Goal: Navigation & Orientation: Find specific page/section

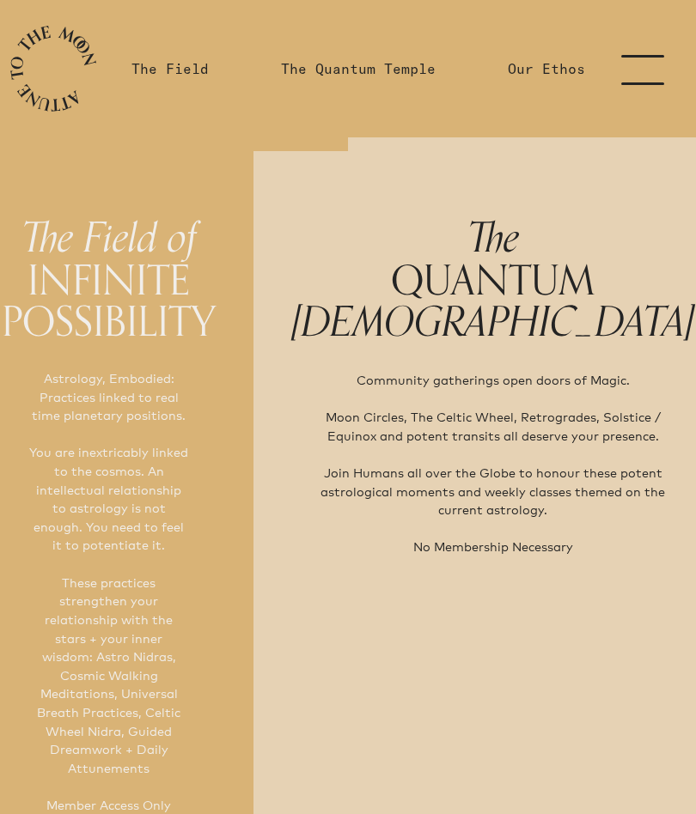
click at [654, 66] on link "menu" at bounding box center [653, 68] width 86 height 137
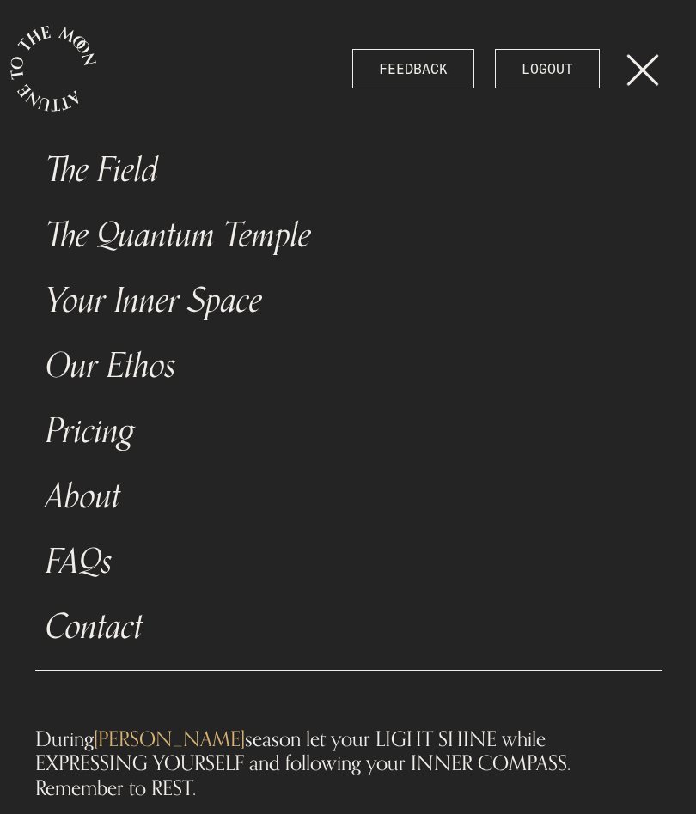
click at [138, 175] on link "The Field" at bounding box center [348, 169] width 626 height 65
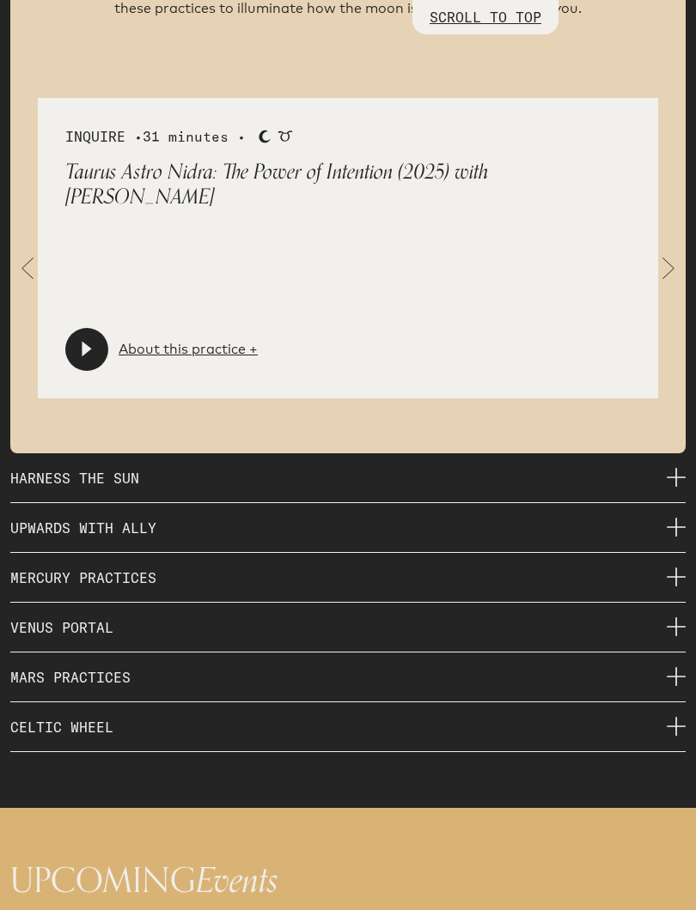
scroll to position [2725, 0]
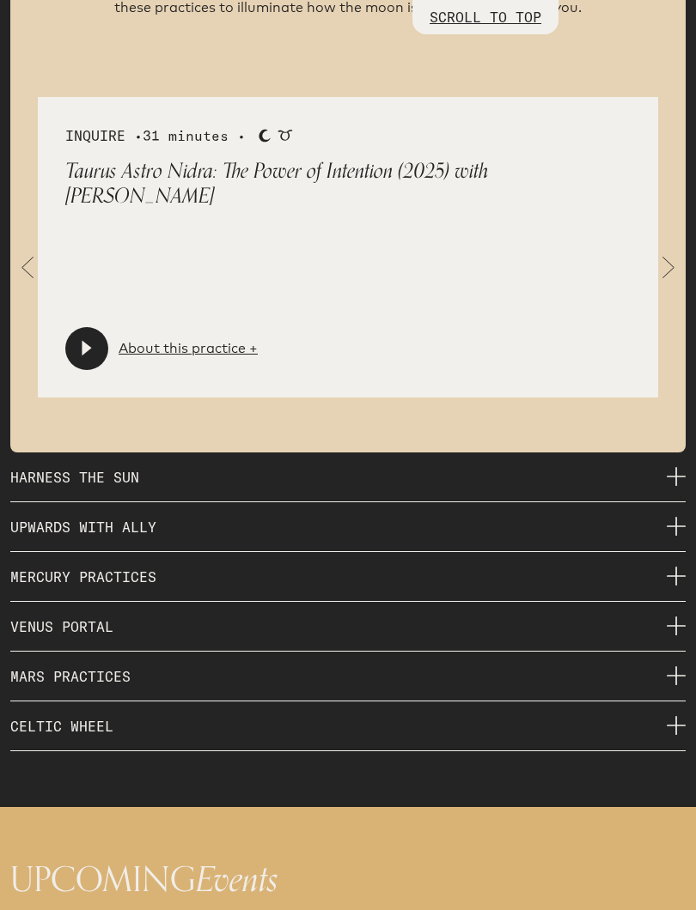
click at [675, 255] on span at bounding box center [668, 268] width 34 height 34
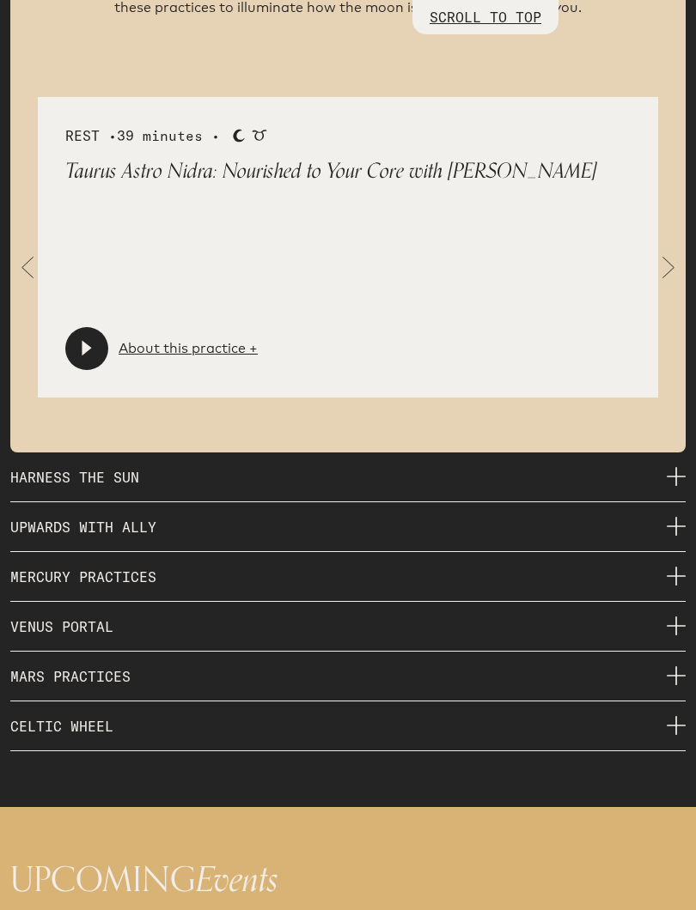
click at [677, 251] on span at bounding box center [668, 268] width 34 height 34
click at [193, 344] on link "About this practice +" at bounding box center [187, 348] width 139 height 21
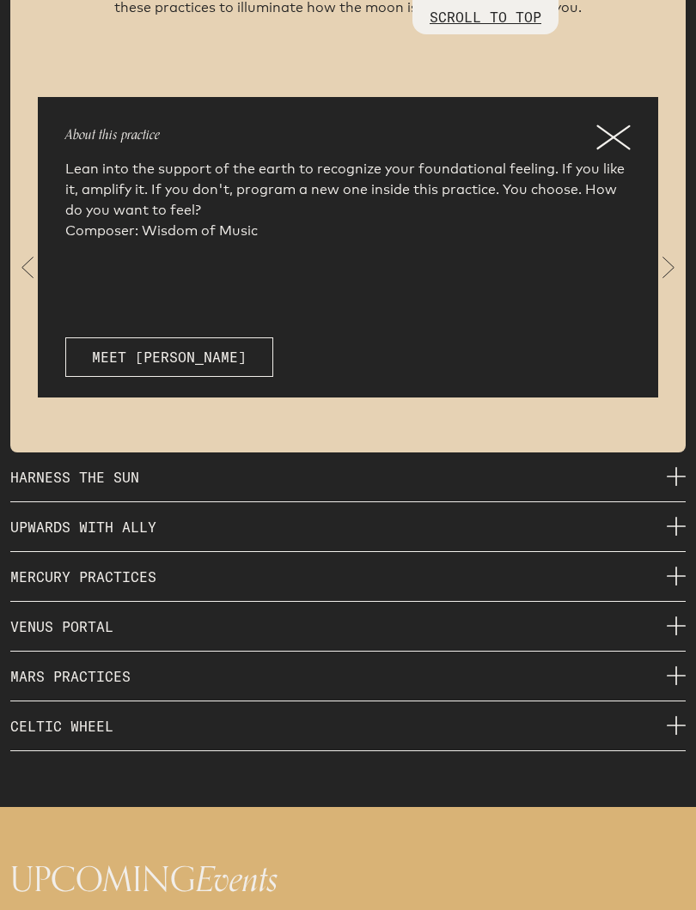
click at [623, 126] on icon at bounding box center [613, 138] width 34 height 26
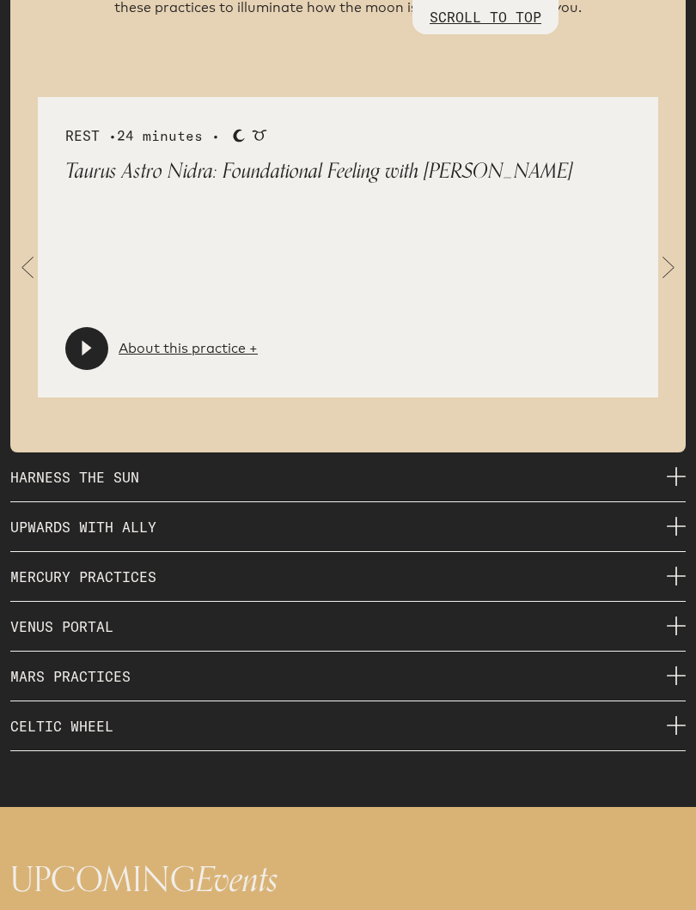
click at [671, 254] on span at bounding box center [668, 268] width 34 height 34
click at [678, 264] on span at bounding box center [668, 268] width 34 height 34
click at [681, 252] on span at bounding box center [668, 268] width 34 height 34
click at [675, 252] on span at bounding box center [668, 268] width 34 height 34
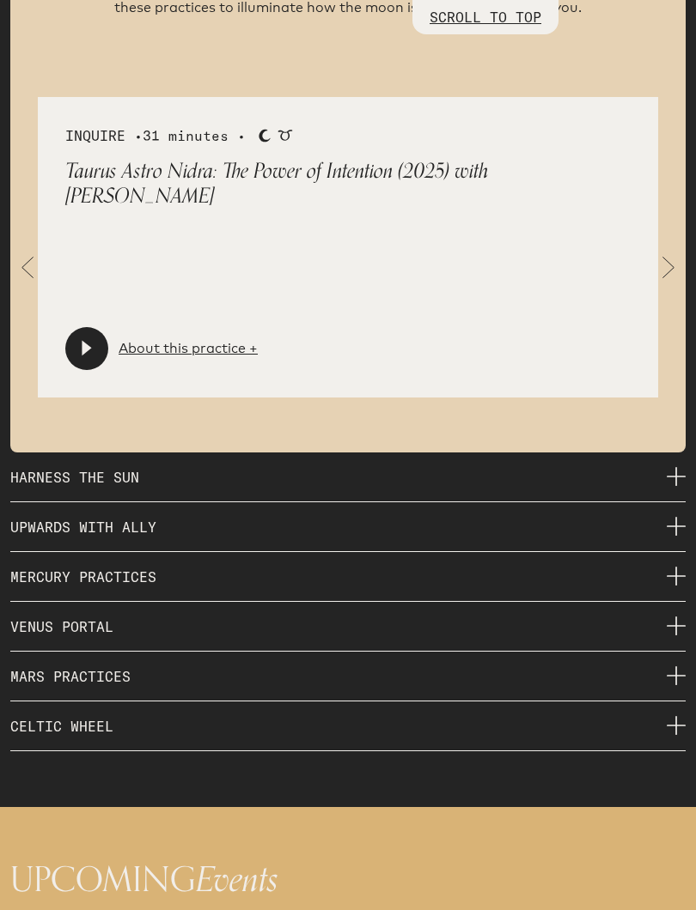
click at [200, 338] on link "About this practice +" at bounding box center [187, 348] width 139 height 21
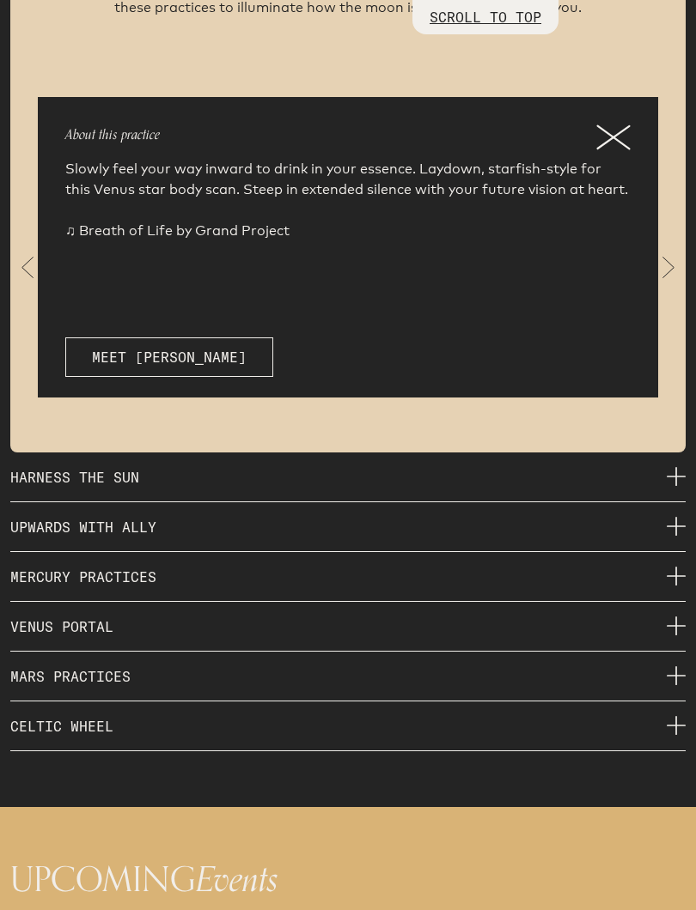
click at [602, 131] on icon at bounding box center [613, 137] width 32 height 22
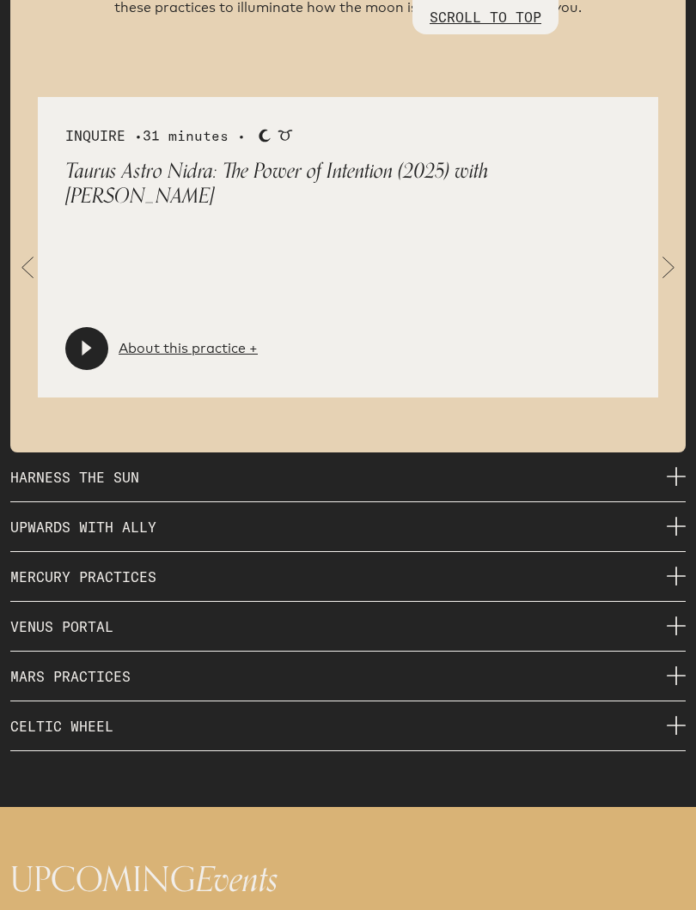
click at [683, 254] on span at bounding box center [668, 268] width 34 height 34
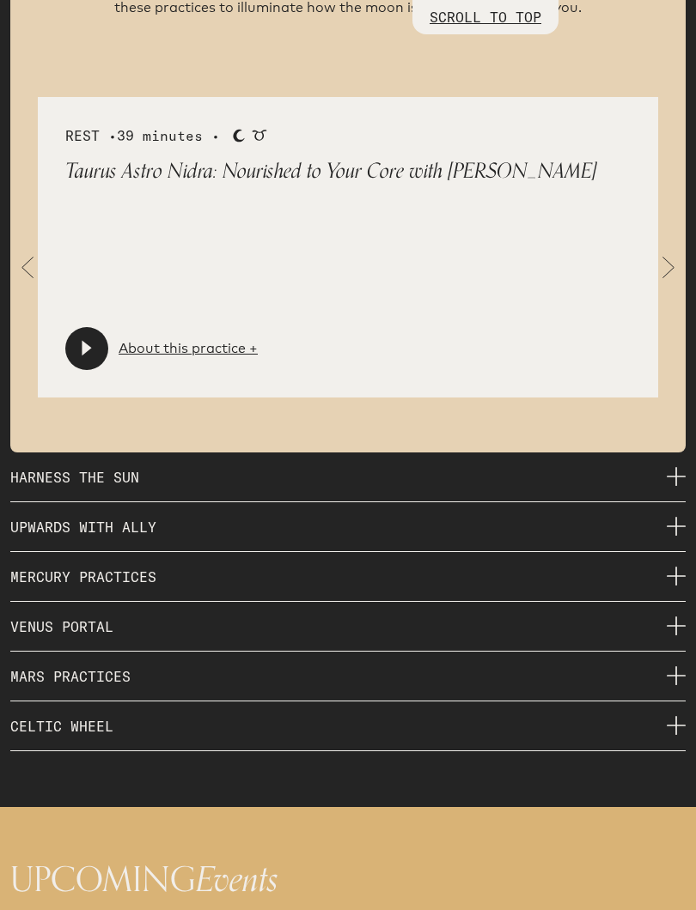
click at [683, 245] on div "REST • 39 minutes • Moon Taurus Taurus Astro Nidra: Nourished to Your Core with…" at bounding box center [347, 247] width 675 height 301
click at [669, 263] on span at bounding box center [668, 268] width 34 height 34
click at [173, 341] on link "About this practice +" at bounding box center [187, 348] width 139 height 21
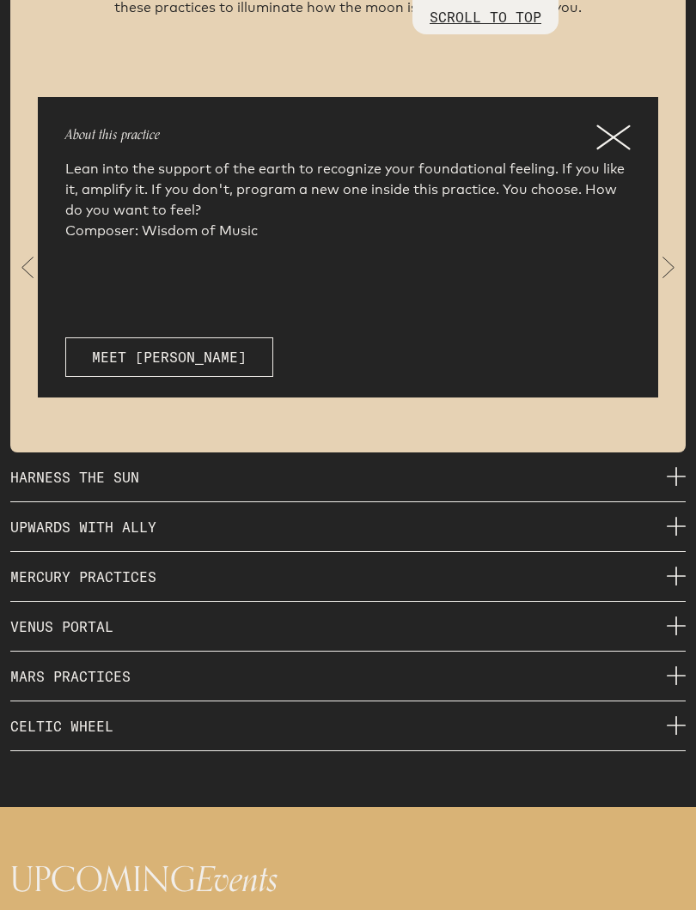
click at [623, 125] on icon at bounding box center [613, 138] width 34 height 26
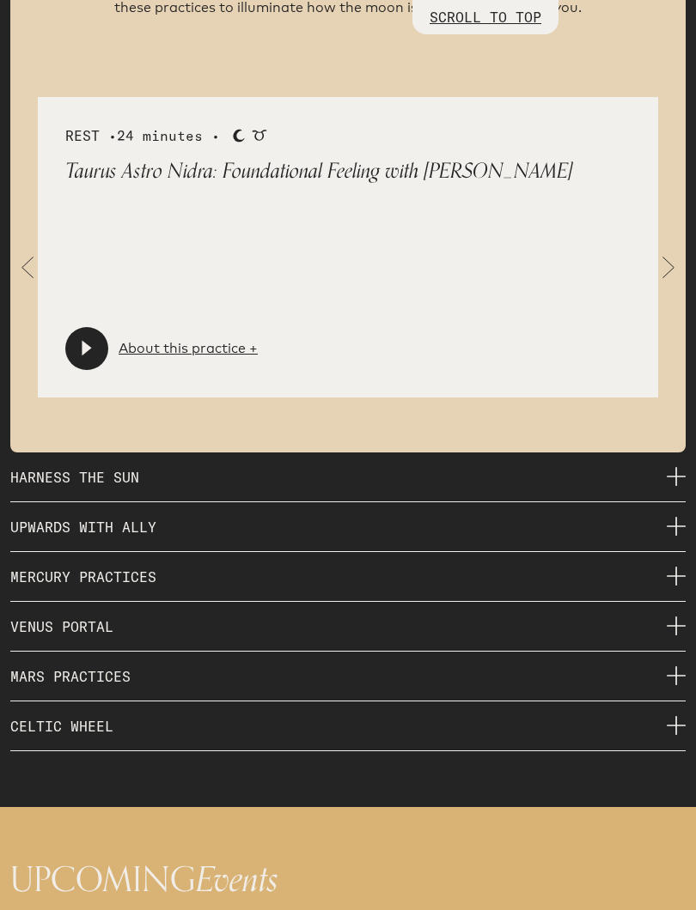
click at [84, 345] on div at bounding box center [86, 348] width 43 height 43
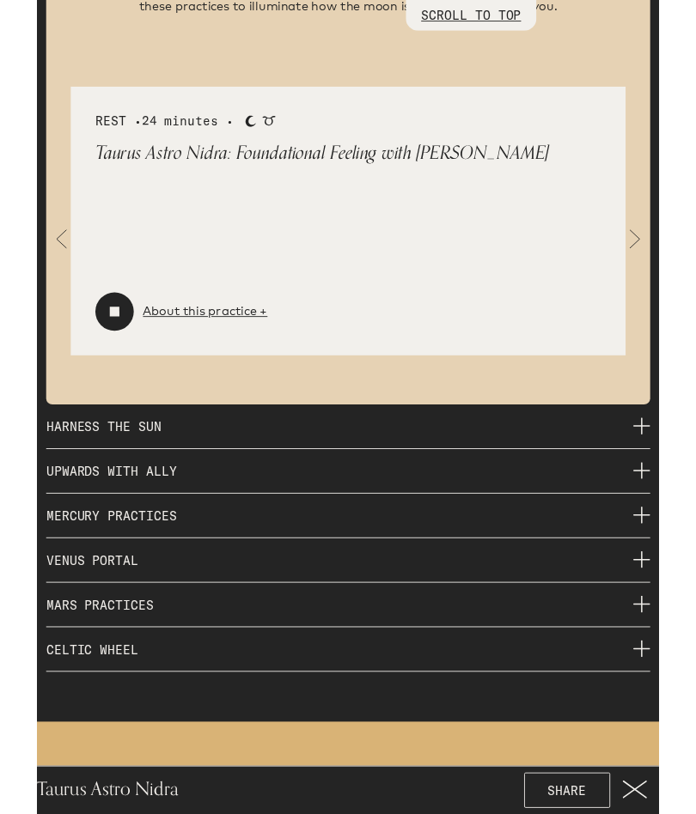
scroll to position [2773, 0]
